Goal: Task Accomplishment & Management: Manage account settings

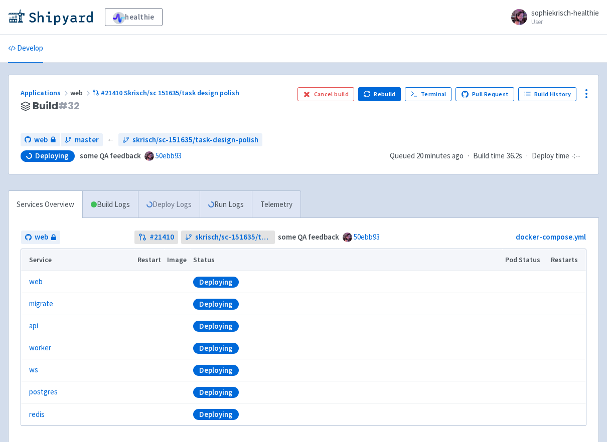
click at [177, 200] on link "Deploy Logs" at bounding box center [169, 205] width 62 height 28
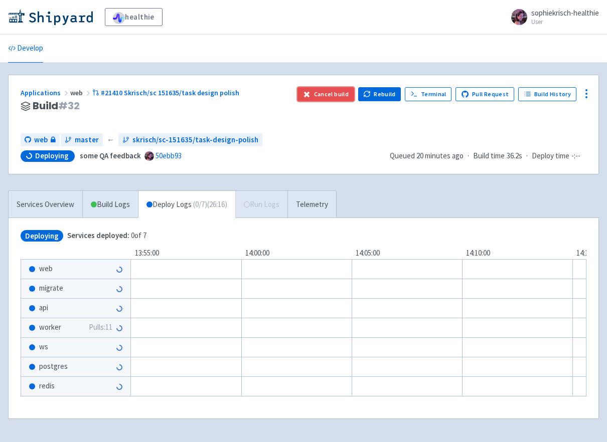
click at [325, 96] on button "Cancel build" at bounding box center [325, 94] width 57 height 14
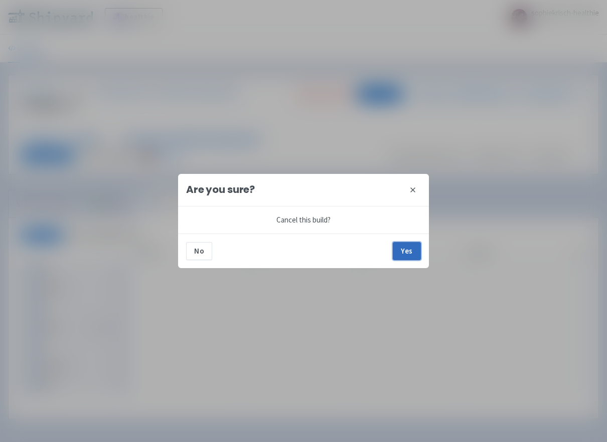
click at [413, 246] on button "Yes" at bounding box center [407, 251] width 28 height 18
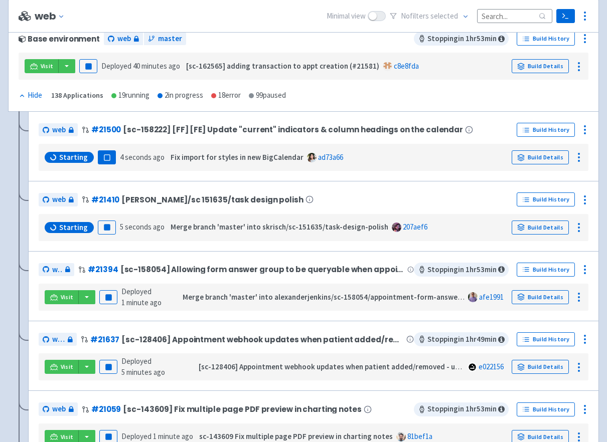
scroll to position [132, 0]
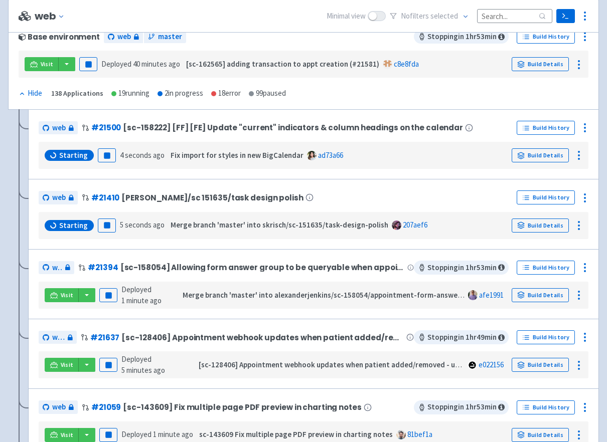
click at [60, 226] on span "Starting" at bounding box center [73, 226] width 29 height 10
click at [567, 197] on link "Build History" at bounding box center [546, 198] width 58 height 14
